Goal: Transaction & Acquisition: Download file/media

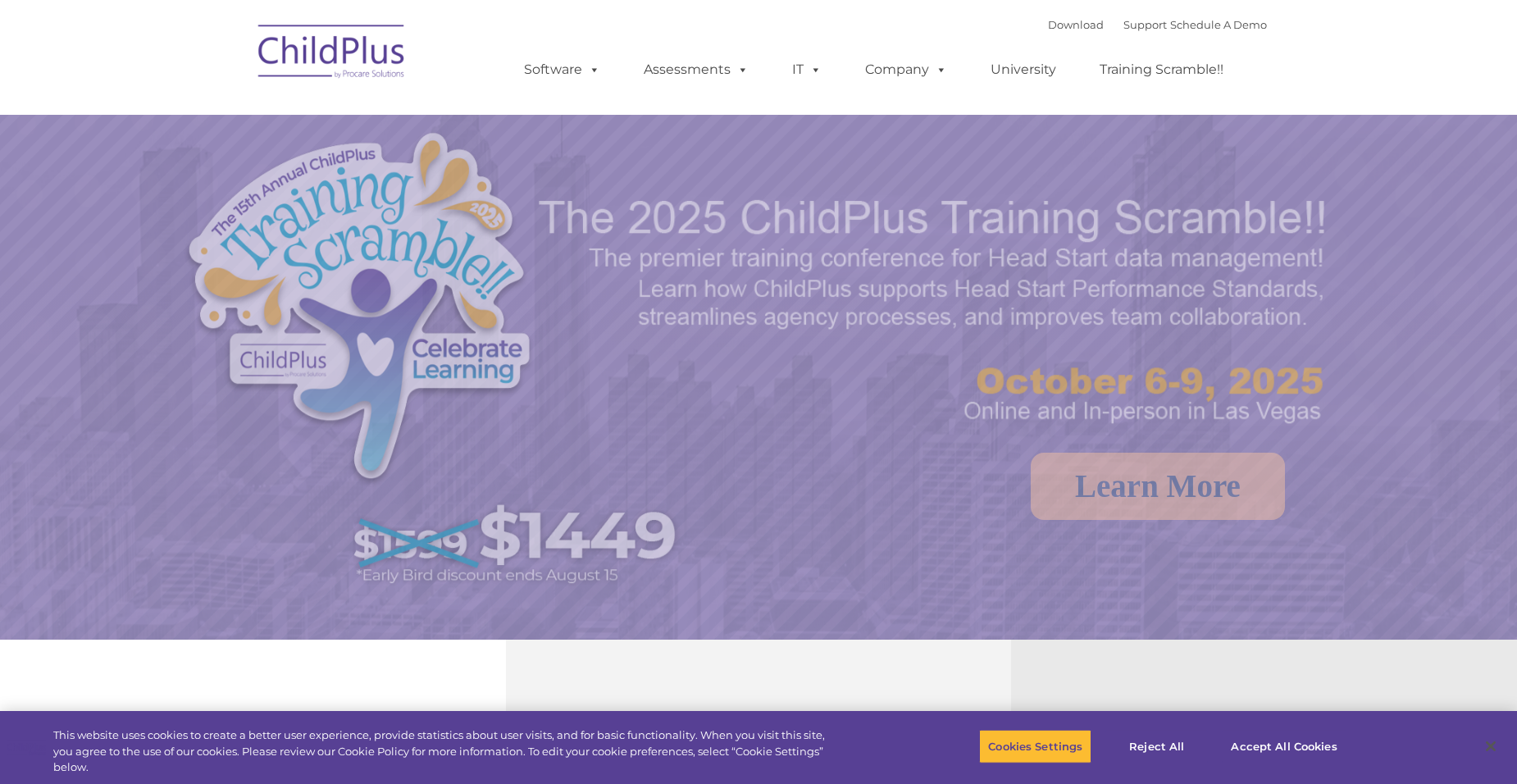
select select "MEDIUM"
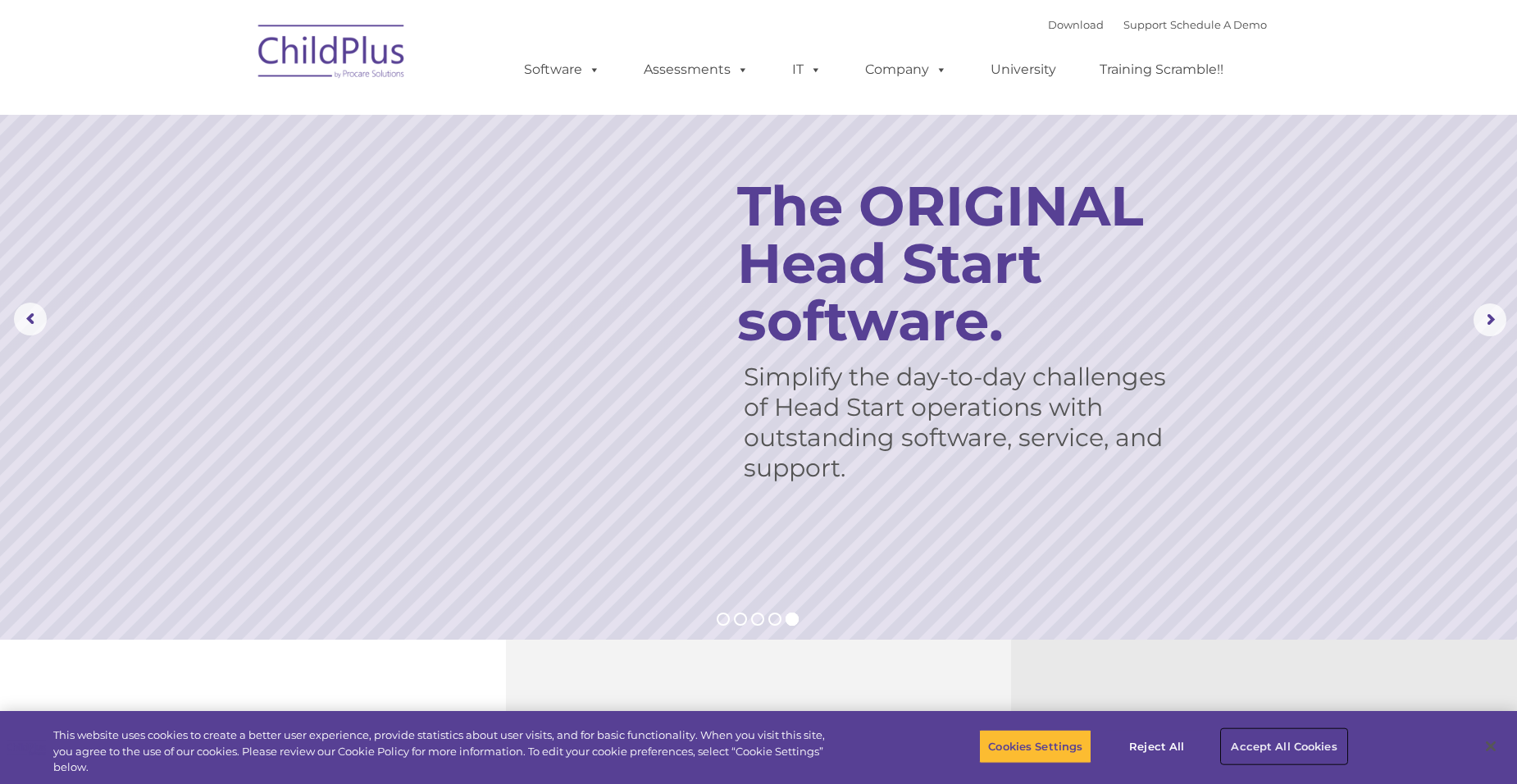
click at [1283, 742] on button "Accept All Cookies" at bounding box center [1283, 746] width 123 height 34
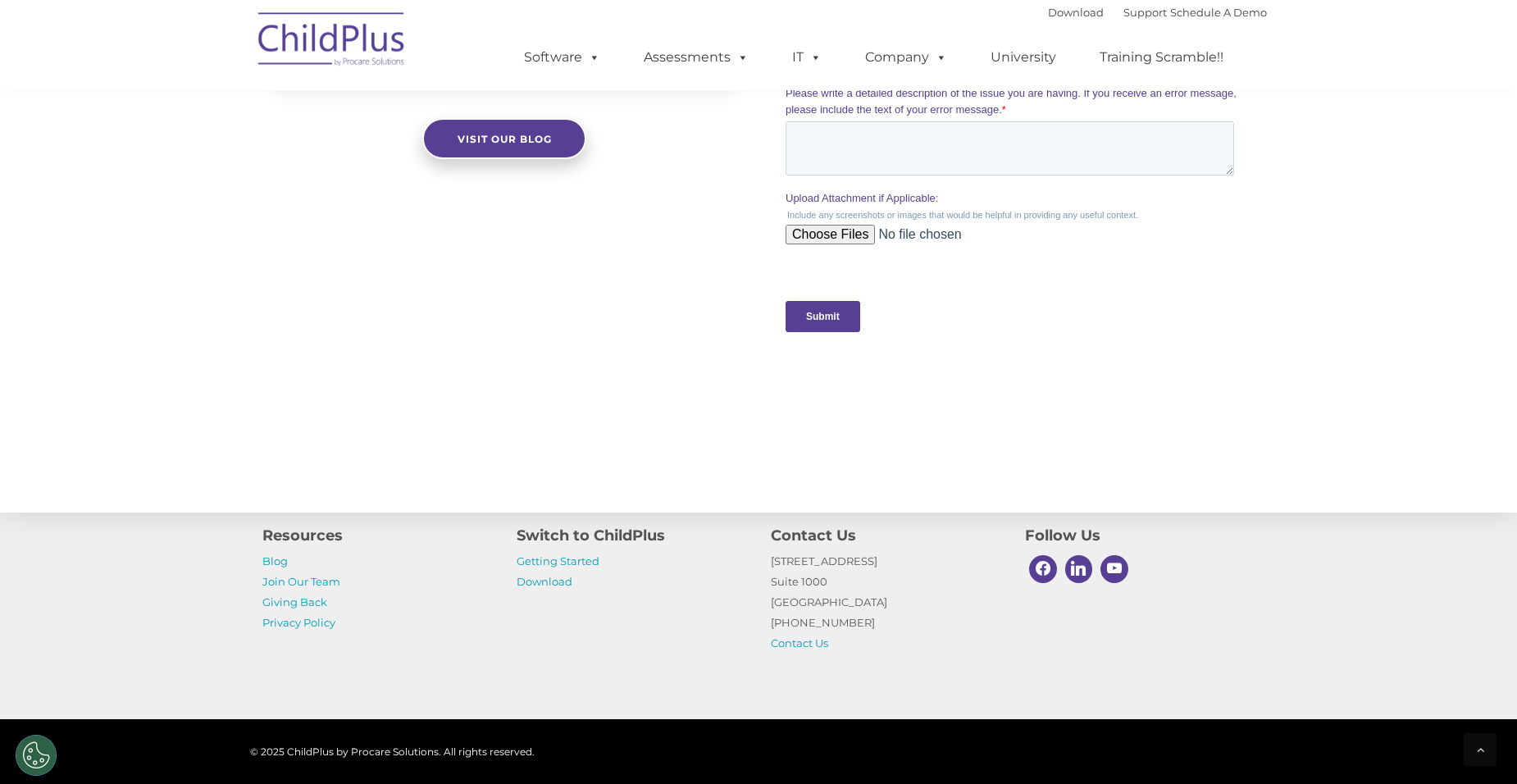
scroll to position [1610, 0]
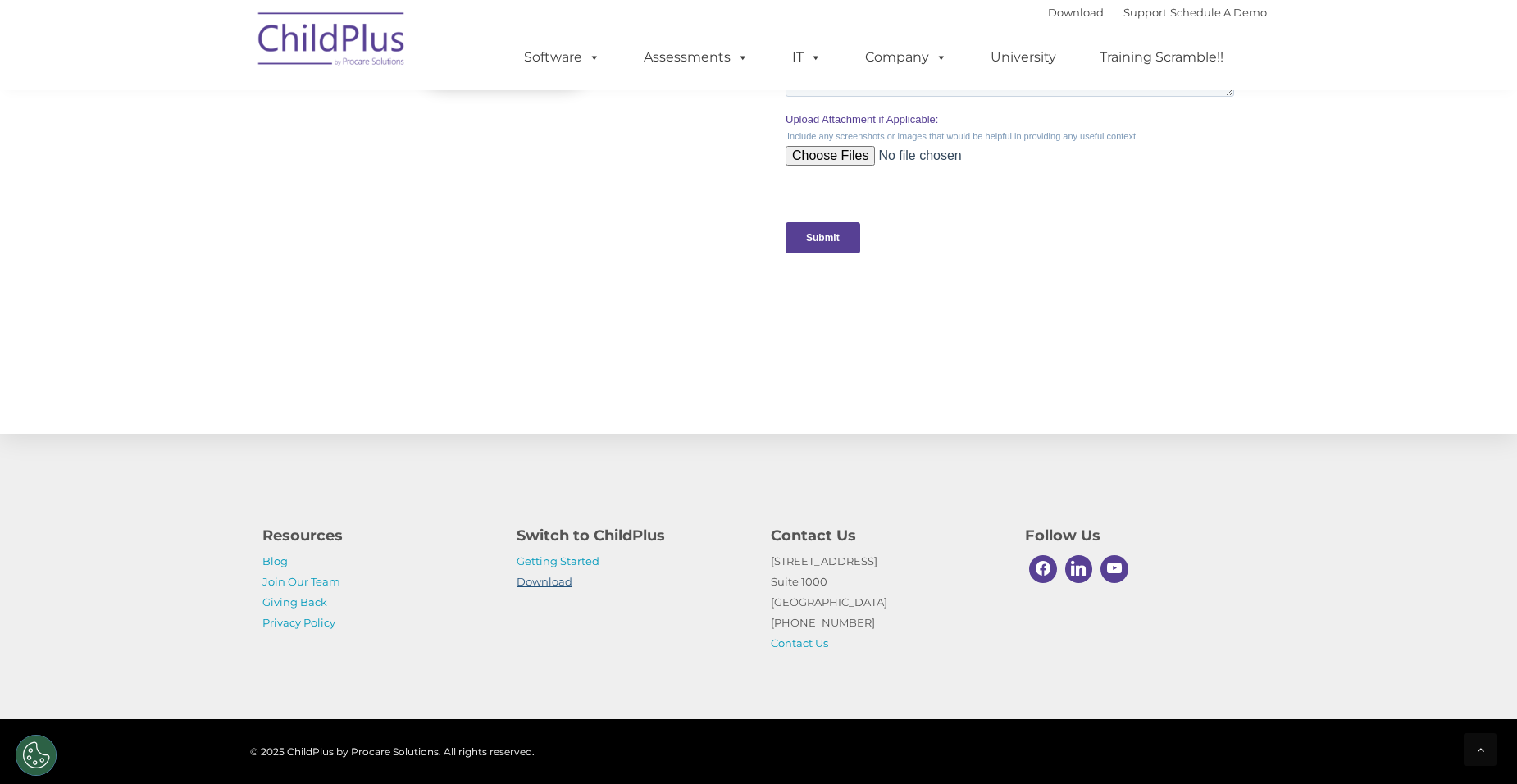
click at [557, 578] on link "Download" at bounding box center [544, 581] width 55 height 13
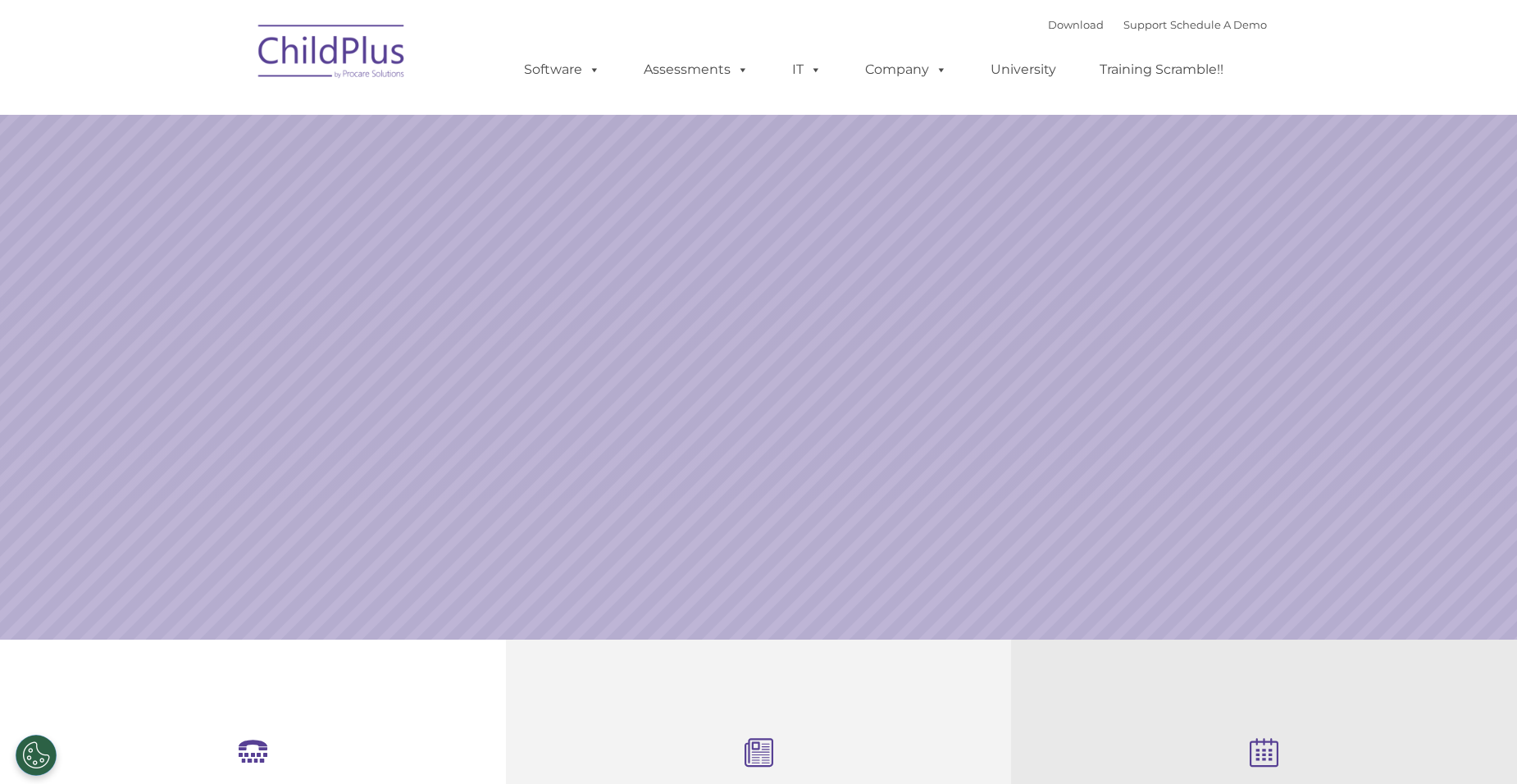
select select "MEDIUM"
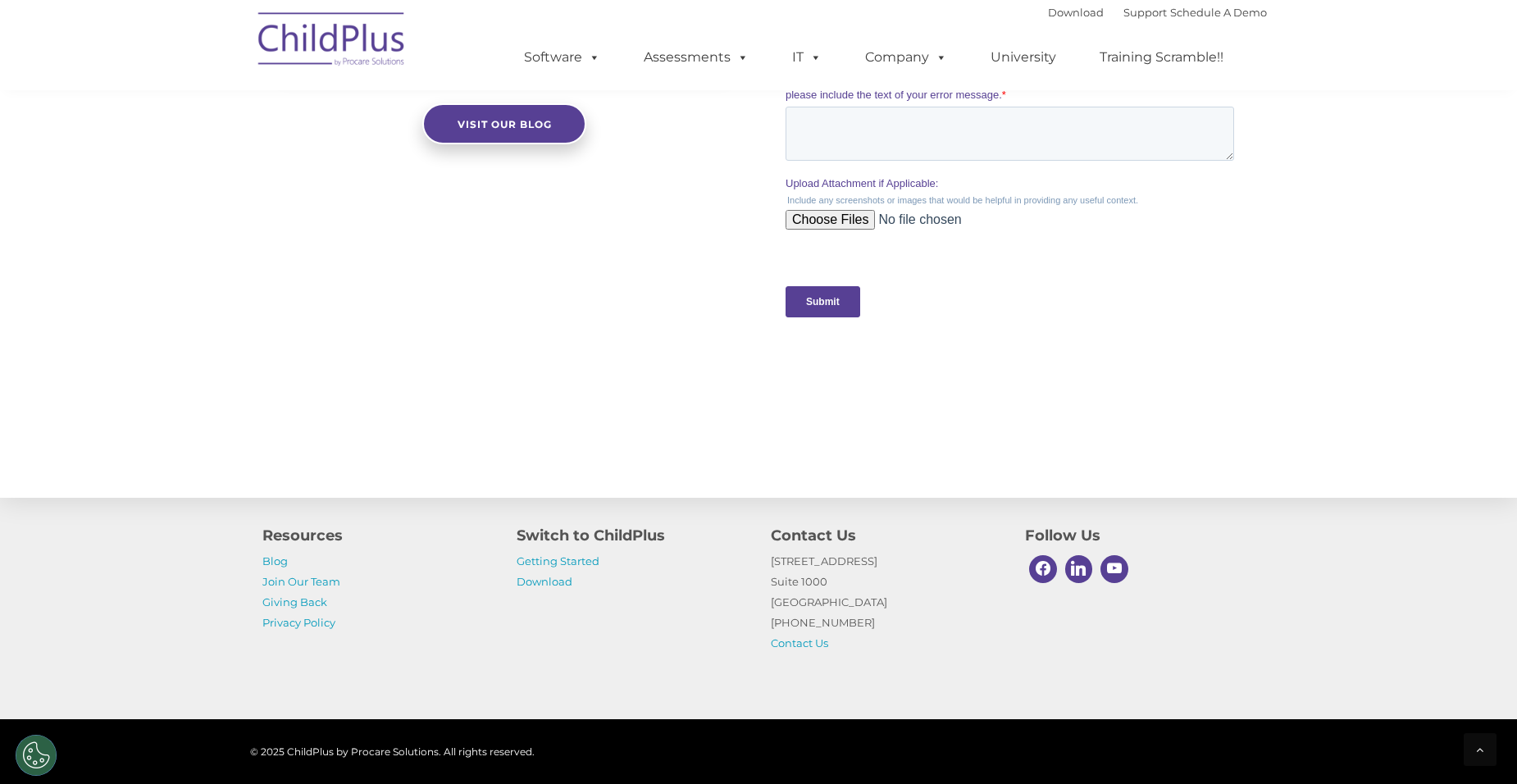
scroll to position [1634, 0]
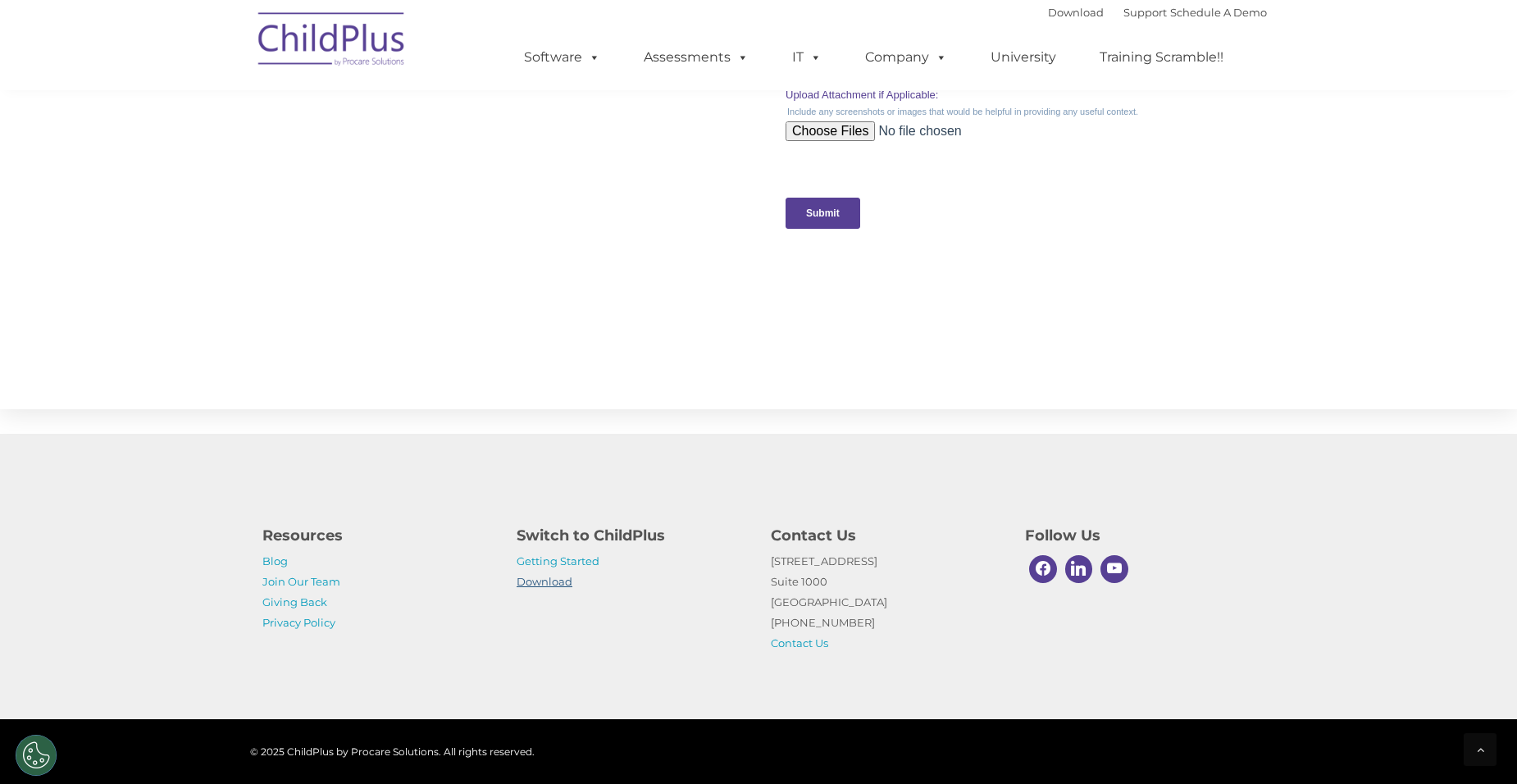
click at [550, 580] on link "Download" at bounding box center [544, 581] width 55 height 13
